Goal: Task Accomplishment & Management: Complete application form

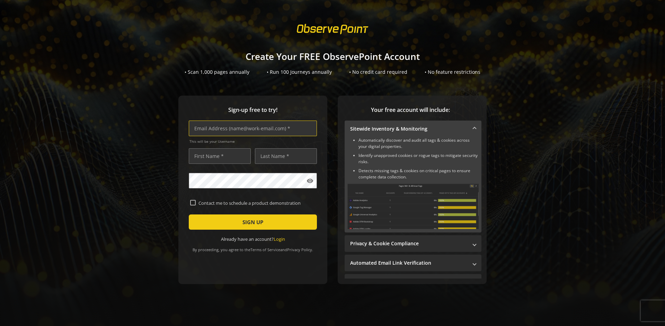
click at [251, 128] on input "text" at bounding box center [253, 128] width 128 height 16
type input "[EMAIL_ADDRESS][DOMAIN_NAME]"
click at [218, 156] on input "text" at bounding box center [220, 156] width 62 height 16
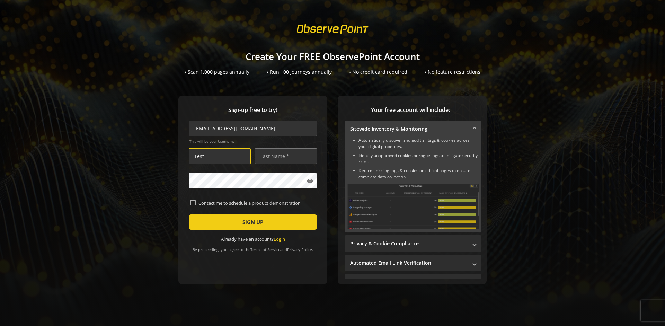
type input "Test"
click at [284, 156] on input "text" at bounding box center [286, 156] width 62 height 16
type input "Test"
click at [251, 222] on span "SIGN UP" at bounding box center [252, 222] width 21 height 12
